Goal: Task Accomplishment & Management: Complete application form

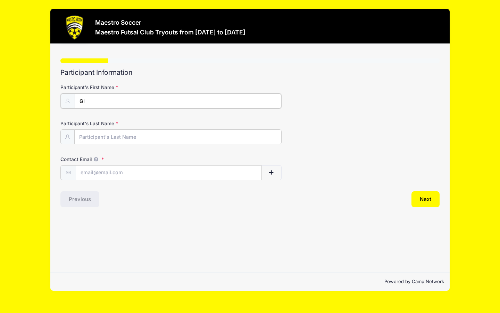
type input "G"
type input "[PERSON_NAME]"
type input "[PERSON_NAME][EMAIL_ADDRESS][PERSON_NAME][DOMAIN_NAME]"
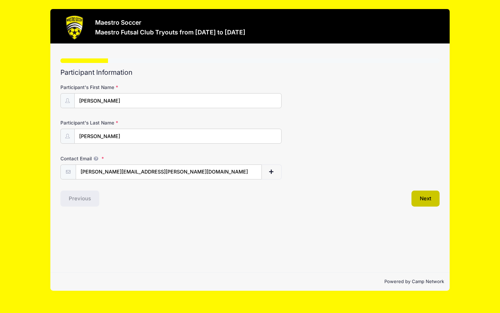
click at [419, 197] on button "Next" at bounding box center [426, 198] width 28 height 16
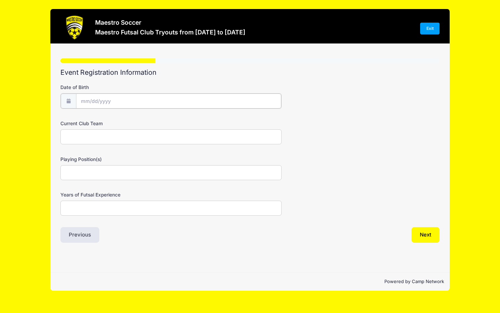
click at [254, 100] on input "Date of Birth" at bounding box center [178, 100] width 205 height 15
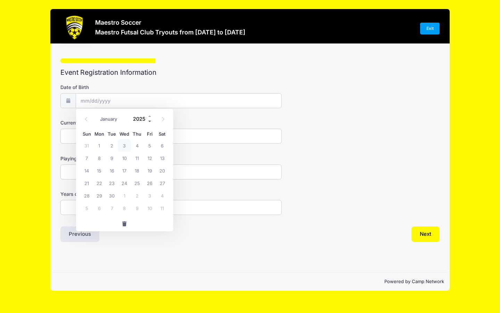
click at [149, 122] on span at bounding box center [150, 120] width 5 height 5
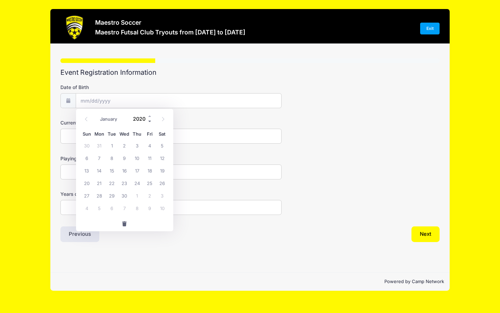
click at [149, 122] on span at bounding box center [150, 120] width 5 height 5
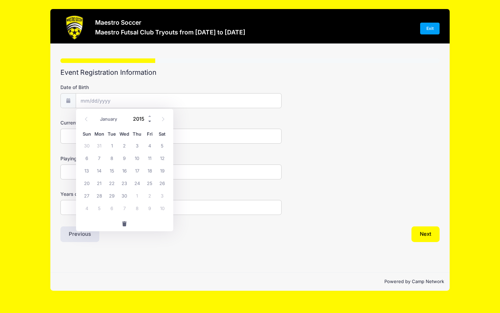
click at [149, 122] on span at bounding box center [150, 120] width 5 height 5
type input "2012"
select select "5"
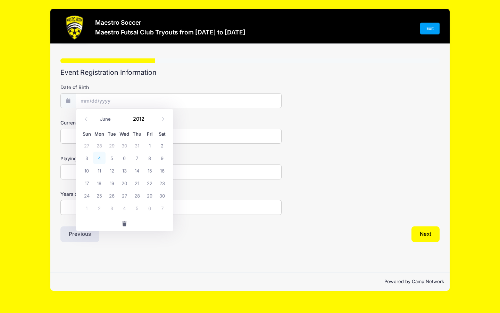
click at [97, 157] on span "4" at bounding box center [99, 157] width 13 height 13
type input "[DATE]"
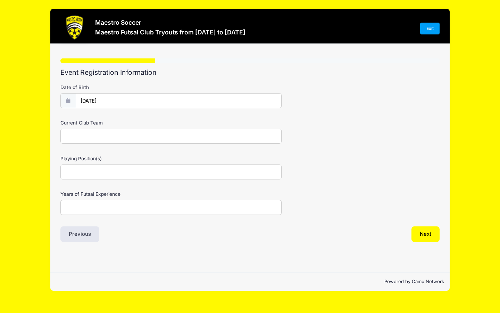
click at [97, 133] on input "Current Club Team" at bounding box center [170, 136] width 221 height 15
type input "[PERSON_NAME] Legacy White Team"
click at [89, 168] on input "Playing Position(s)" at bounding box center [170, 171] width 221 height 15
type input "Central Defender, Mid field"
click at [86, 203] on input "Years of Futsal Experience" at bounding box center [170, 207] width 221 height 15
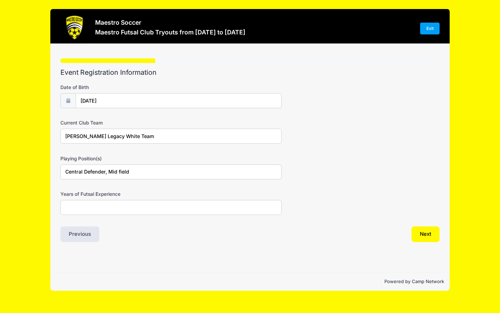
type input "1"
type input "2"
type input "1"
click at [124, 251] on div "Step 2 /7 Step 1 Step 2 Step 3 Step 4 Step 5 Policies Extra Items Summary Parti…" at bounding box center [249, 158] width 399 height 229
click at [149, 206] on input "1" at bounding box center [170, 207] width 221 height 15
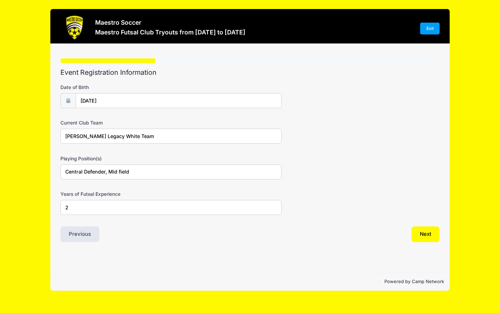
type input "2"
click at [157, 223] on div "Event Registration Information Date of Birth [DATE] Current Club Team [PERSON_N…" at bounding box center [249, 154] width 379 height 173
click at [425, 232] on button "Next" at bounding box center [426, 234] width 28 height 16
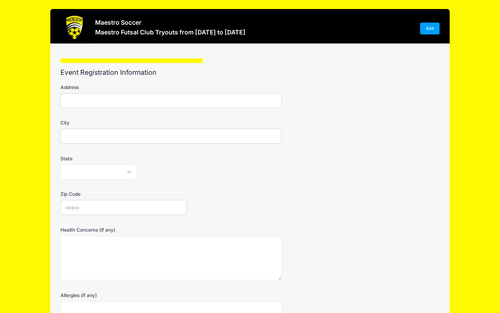
click at [200, 96] on input "Address" at bounding box center [170, 100] width 221 height 15
type input "[STREET_ADDRESS]"
click at [135, 133] on input "City" at bounding box center [170, 136] width 221 height 15
type input "[GEOGRAPHIC_DATA]"
select select "NJ"
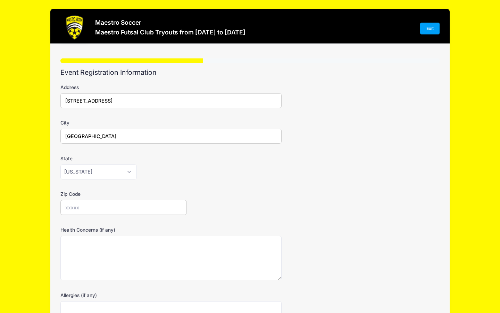
click at [106, 204] on input "Zip Code" at bounding box center [123, 207] width 126 height 15
type input "07920"
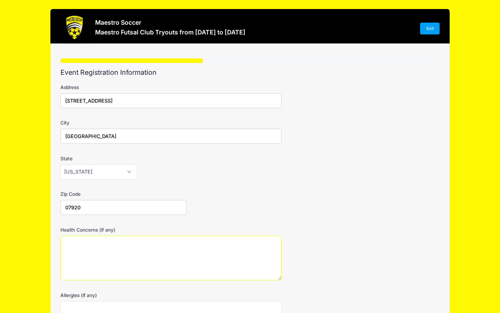
click at [122, 240] on textarea "Health Concerns (if any)" at bounding box center [170, 257] width 221 height 45
click at [181, 235] on textarea "None" at bounding box center [170, 257] width 221 height 45
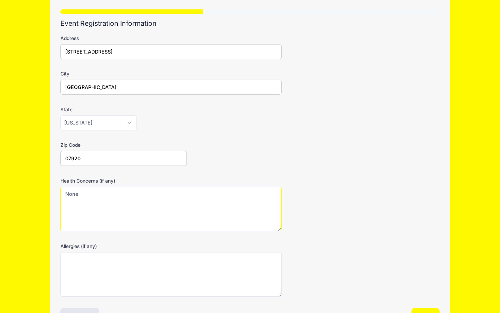
scroll to position [52, 0]
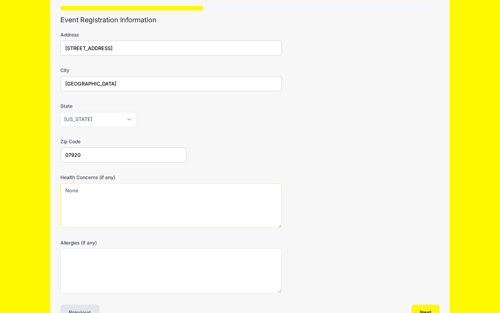
type textarea "None"
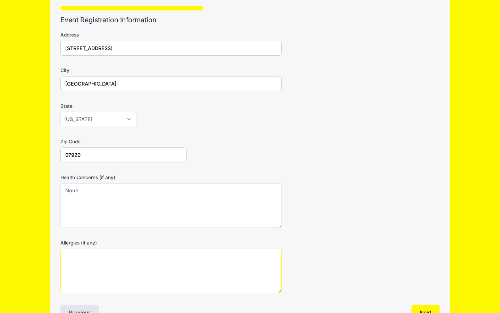
click at [185, 253] on textarea "Allergies (if any)" at bounding box center [170, 270] width 221 height 45
type textarea "None"
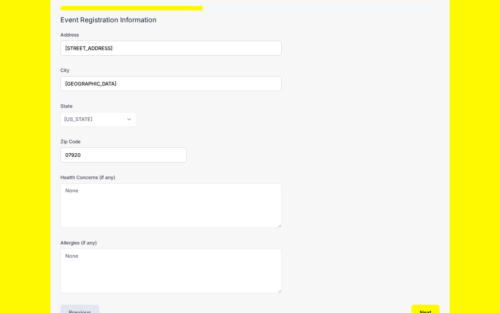
click at [191, 234] on form "Address [STREET_ADDRESS] City [GEOGRAPHIC_DATA] State [US_STATE] [US_STATE] [US…" at bounding box center [249, 162] width 379 height 262
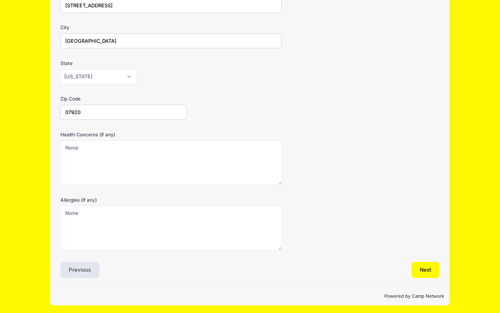
scroll to position [95, 0]
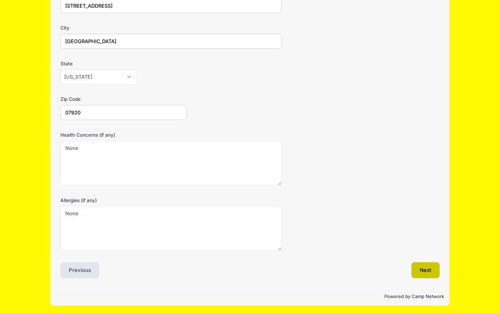
click at [432, 265] on button "Next" at bounding box center [426, 270] width 28 height 16
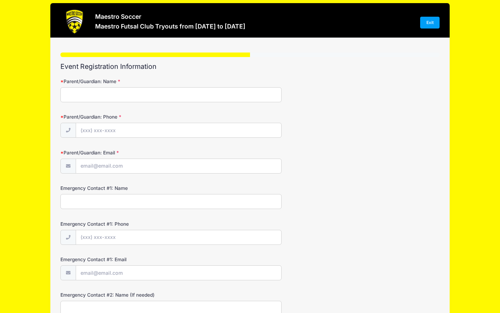
scroll to position [0, 0]
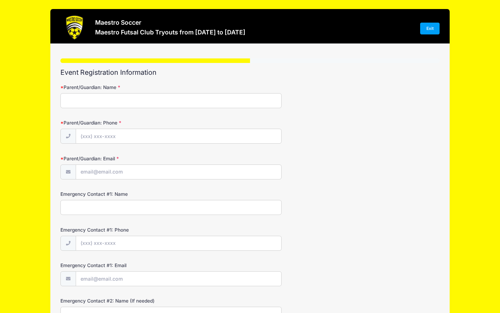
type input "a"
type input "[PERSON_NAME]"
type input "[PHONE_NUMBER]"
type input "[PERSON_NAME][EMAIL_ADDRESS][PERSON_NAME][DOMAIN_NAME]"
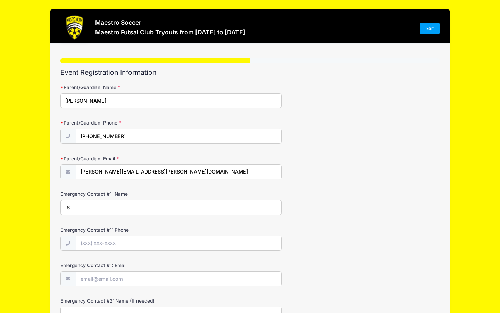
type input "I"
type input "[PERSON_NAME]"
type input "[PHONE_NUMBER]"
type input "[PERSON_NAME][EMAIL_ADDRESS][PERSON_NAME][DOMAIN_NAME]"
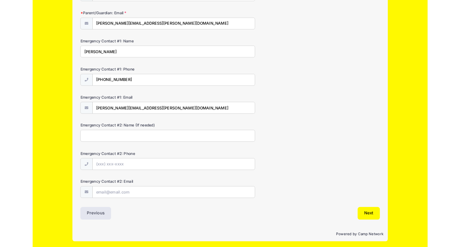
scroll to position [141, 0]
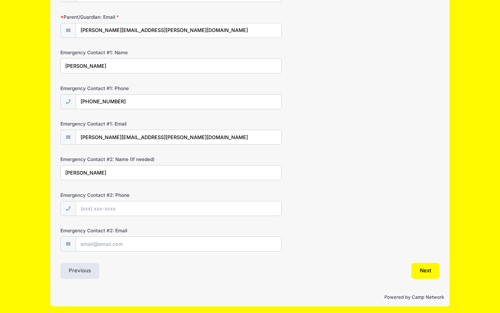
type input "[PERSON_NAME]"
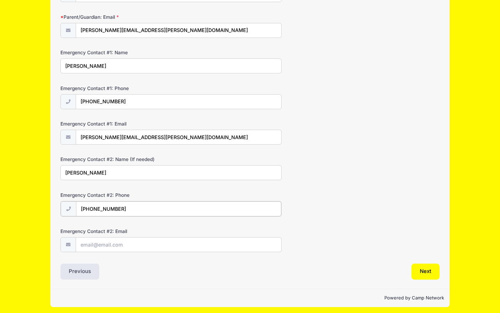
type input "[PHONE_NUMBER]"
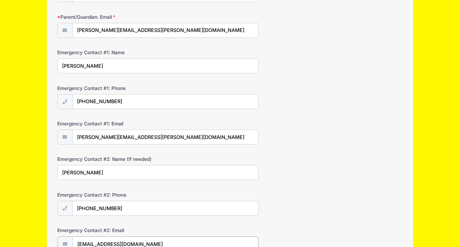
click at [116, 242] on input "[EMAIL_ADDRESS][DOMAIN_NAME]" at bounding box center [166, 244] width 186 height 15
click at [161, 239] on input "[EMAIL_ADDRESS][DOMAIN_NAME]" at bounding box center [166, 244] width 186 height 15
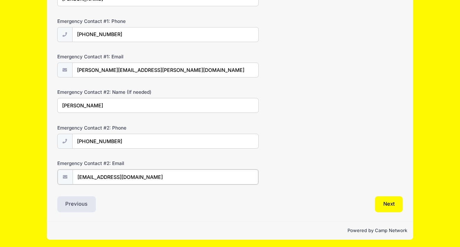
scroll to position [208, 0]
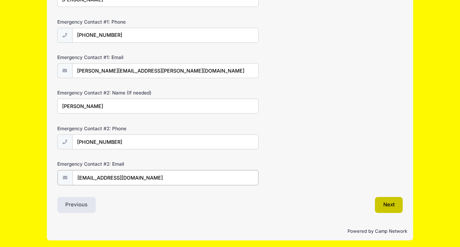
type input "[EMAIL_ADDRESS][DOMAIN_NAME]"
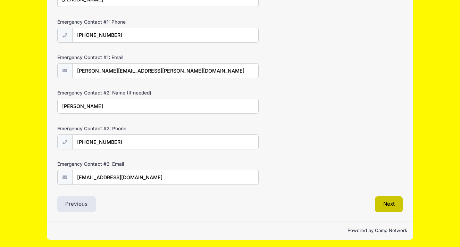
scroll to position [207, 0]
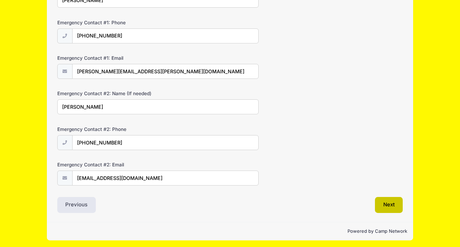
click at [391, 203] on button "Next" at bounding box center [389, 205] width 28 height 16
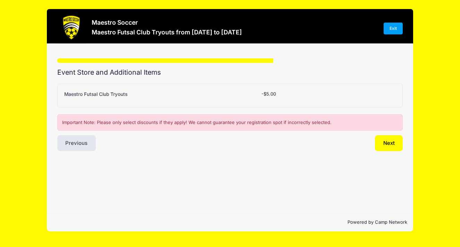
scroll to position [0, 0]
click at [387, 139] on button "Next" at bounding box center [389, 143] width 28 height 16
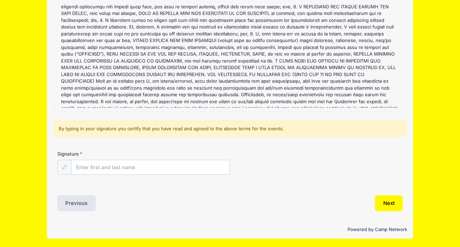
scroll to position [79, 0]
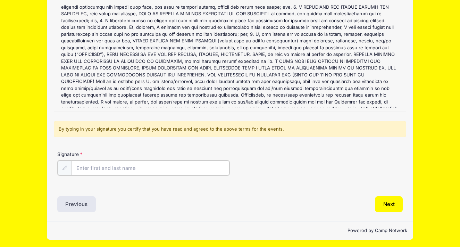
click at [165, 171] on input "Signature" at bounding box center [151, 167] width 158 height 15
type input "[PERSON_NAME]"
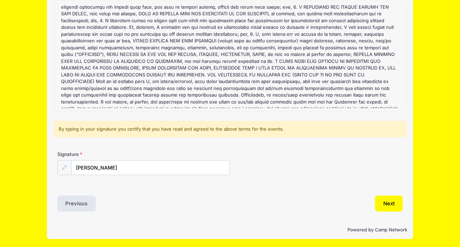
click at [172, 188] on div "Liability Waivers and Cancellation Policies Maestro Futsal Club Tryouts Refund …" at bounding box center [230, 101] width 346 height 222
click at [383, 203] on button "Next" at bounding box center [389, 204] width 28 height 16
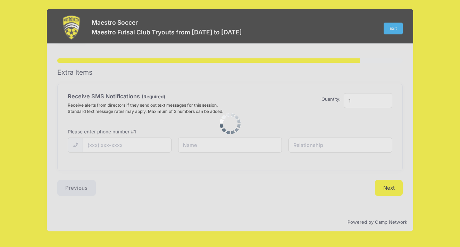
scroll to position [0, 0]
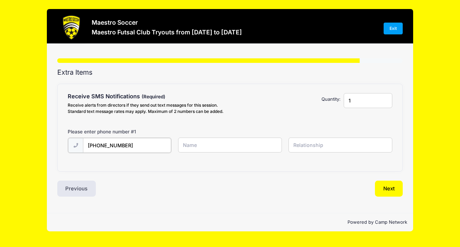
type input "[PHONE_NUMBER]"
type input "N"
type input "[PERSON_NAME]"
click at [362, 140] on input "text" at bounding box center [341, 145] width 104 height 15
type input "D"
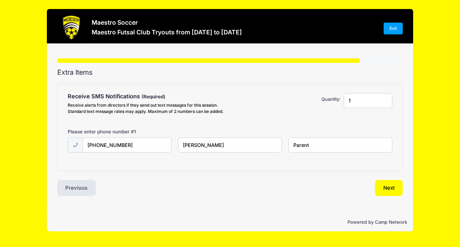
type input "Parent"
click at [385, 105] on input "1" at bounding box center [368, 100] width 49 height 15
click at [384, 101] on input "1" at bounding box center [368, 100] width 49 height 15
click at [396, 189] on button "Next" at bounding box center [389, 188] width 28 height 16
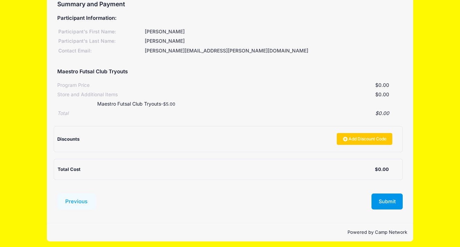
scroll to position [68, 0]
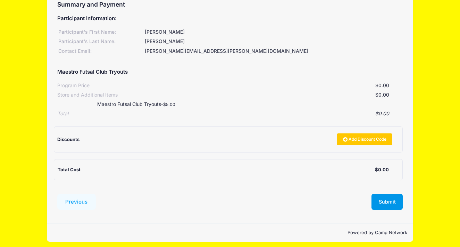
click at [389, 197] on button "Submit" at bounding box center [387, 202] width 31 height 16
